Goal: Transaction & Acquisition: Purchase product/service

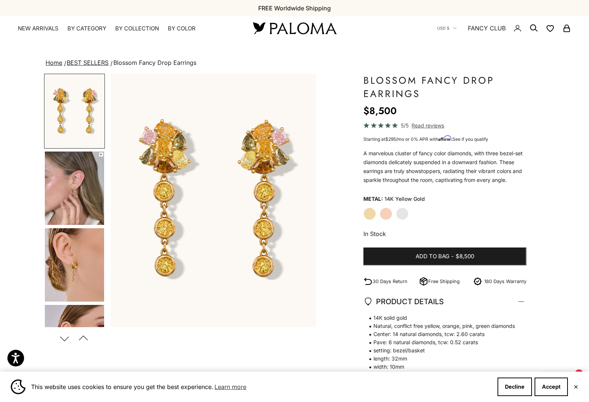
click at [401, 214] on label "White Gold" at bounding box center [402, 213] width 13 height 13
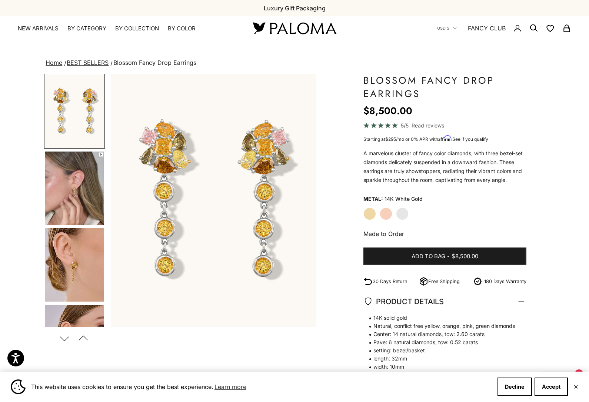
click at [381, 218] on label "Rose Gold" at bounding box center [386, 213] width 13 height 13
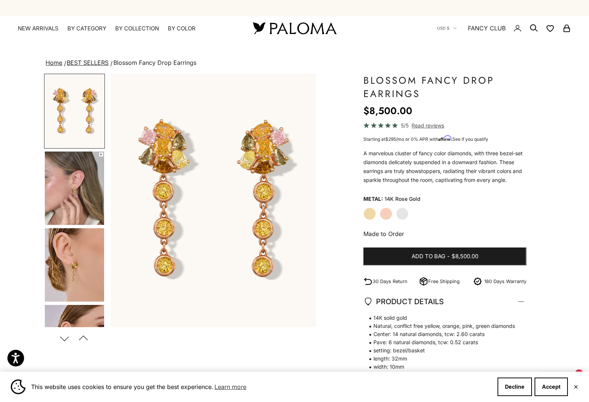
click at [366, 215] on label "Yellow Gold" at bounding box center [369, 213] width 13 height 13
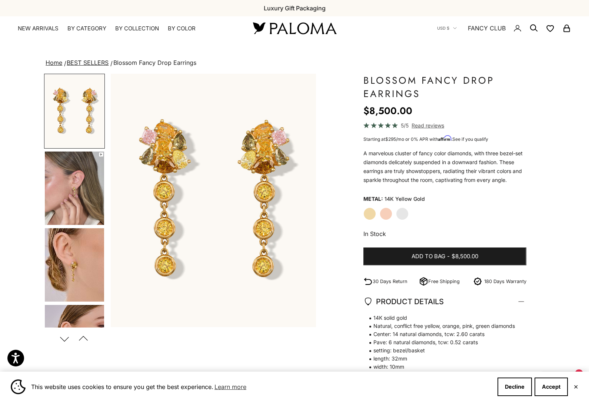
click at [88, 66] on link "BEST SELLERS" at bounding box center [88, 62] width 42 height 7
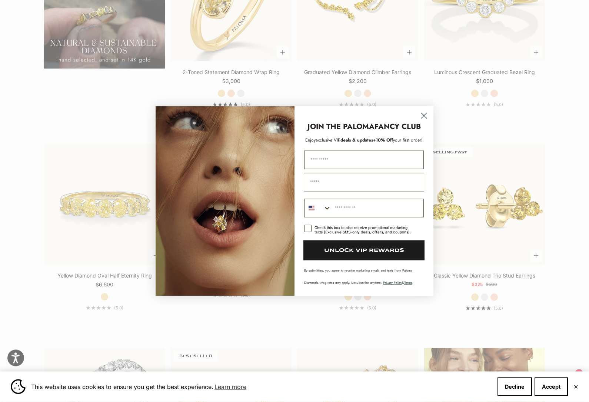
scroll to position [757, 0]
click at [421, 121] on circle "Close dialog" at bounding box center [424, 115] width 12 height 12
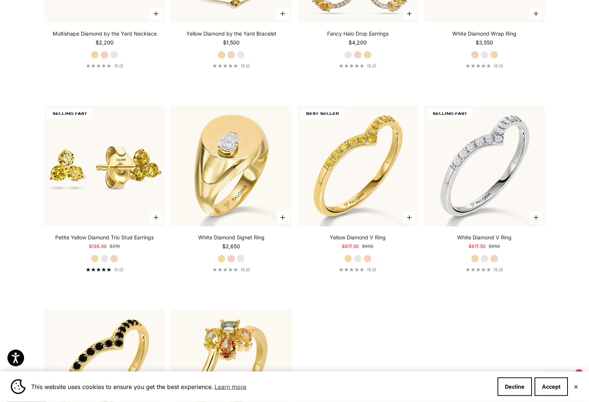
scroll to position [2222, 0]
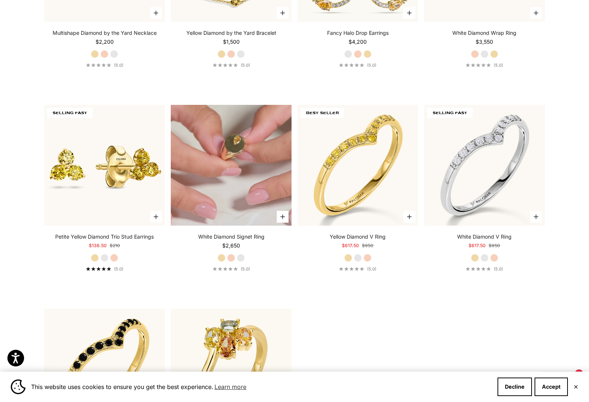
click at [226, 199] on video "#YellowGold\a#RoseGold\a#WhiteGold" at bounding box center [231, 165] width 121 height 121
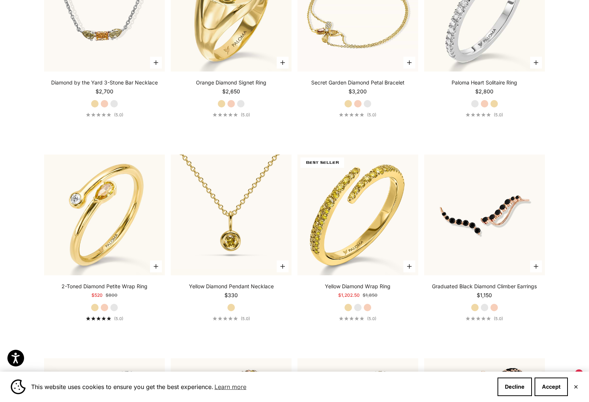
scroll to position [2783, 0]
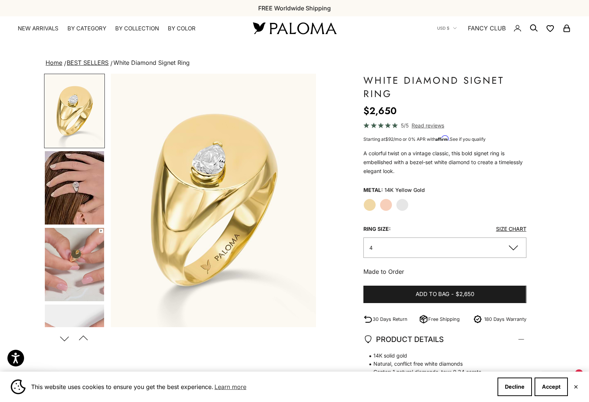
click at [384, 248] on button "4" at bounding box center [444, 247] width 163 height 20
